Goal: Communication & Community: Participate in discussion

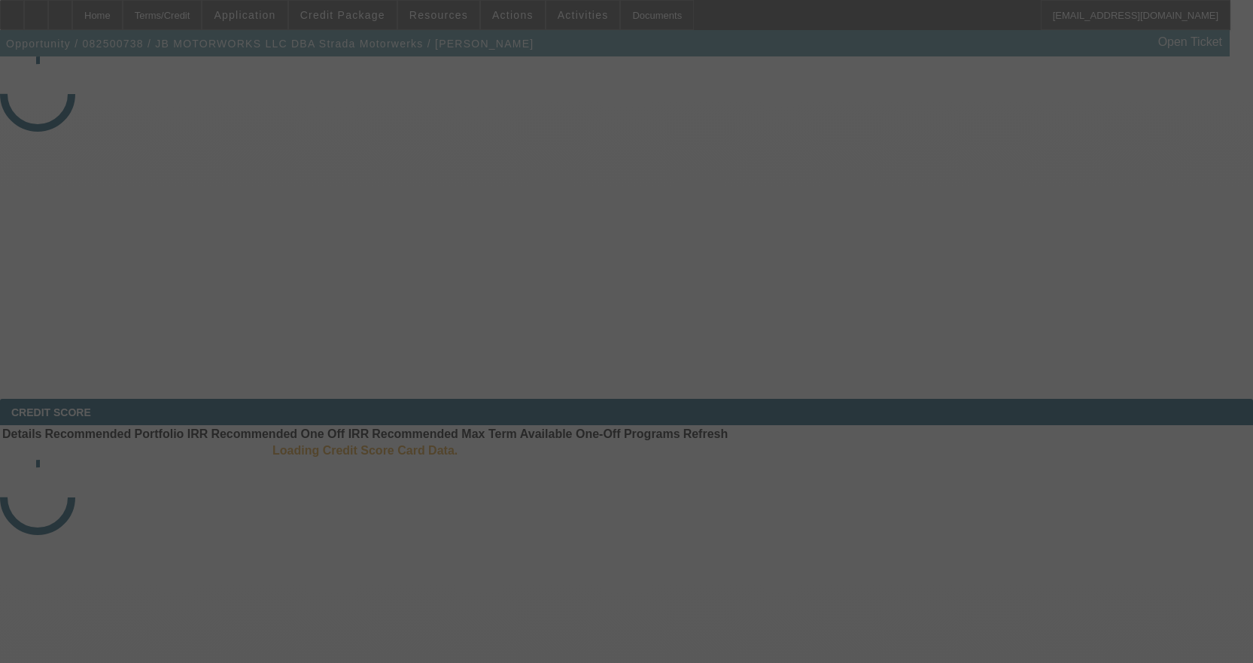
select select "3"
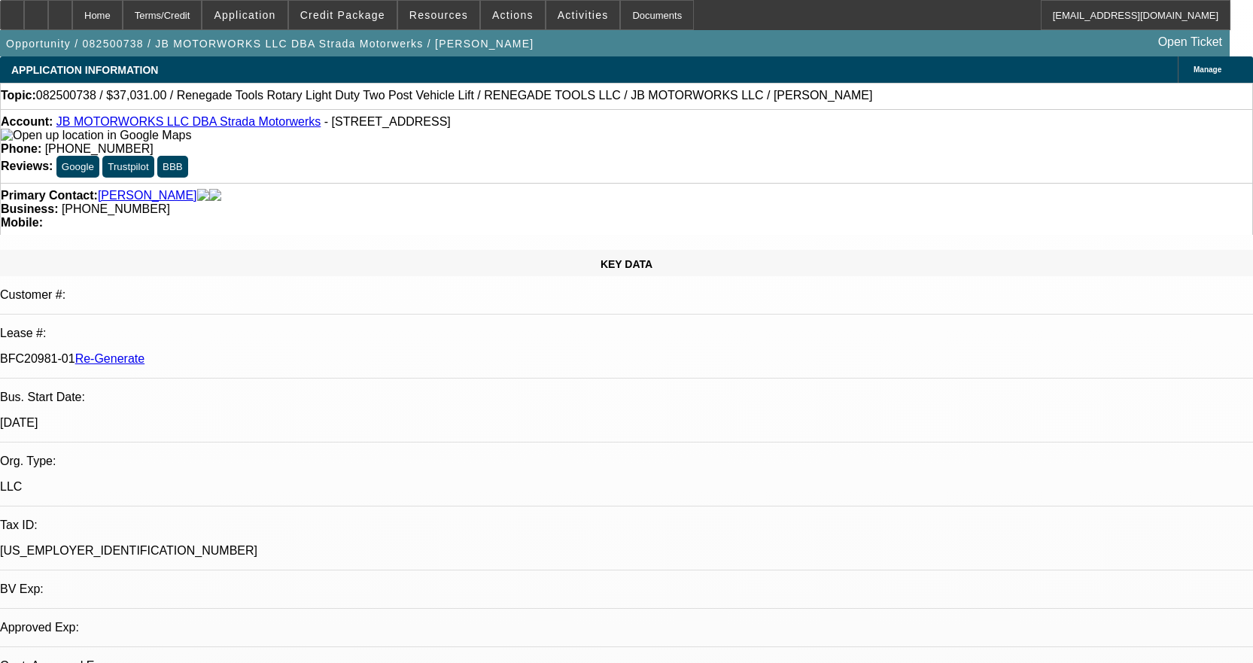
select select "0"
select select "0.1"
select select "1"
select select "3"
select select "4"
